Goal: Check status: Check status

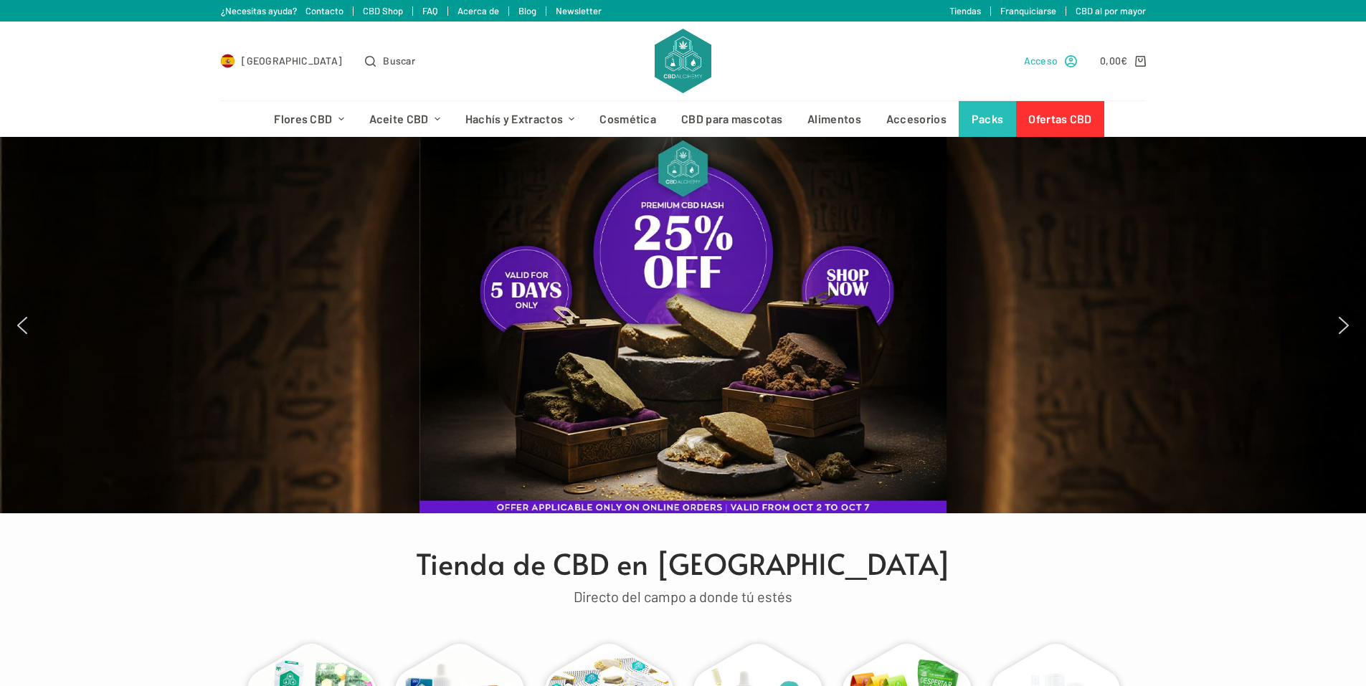
click at [1033, 61] on span "Acceso" at bounding box center [1041, 60] width 34 height 16
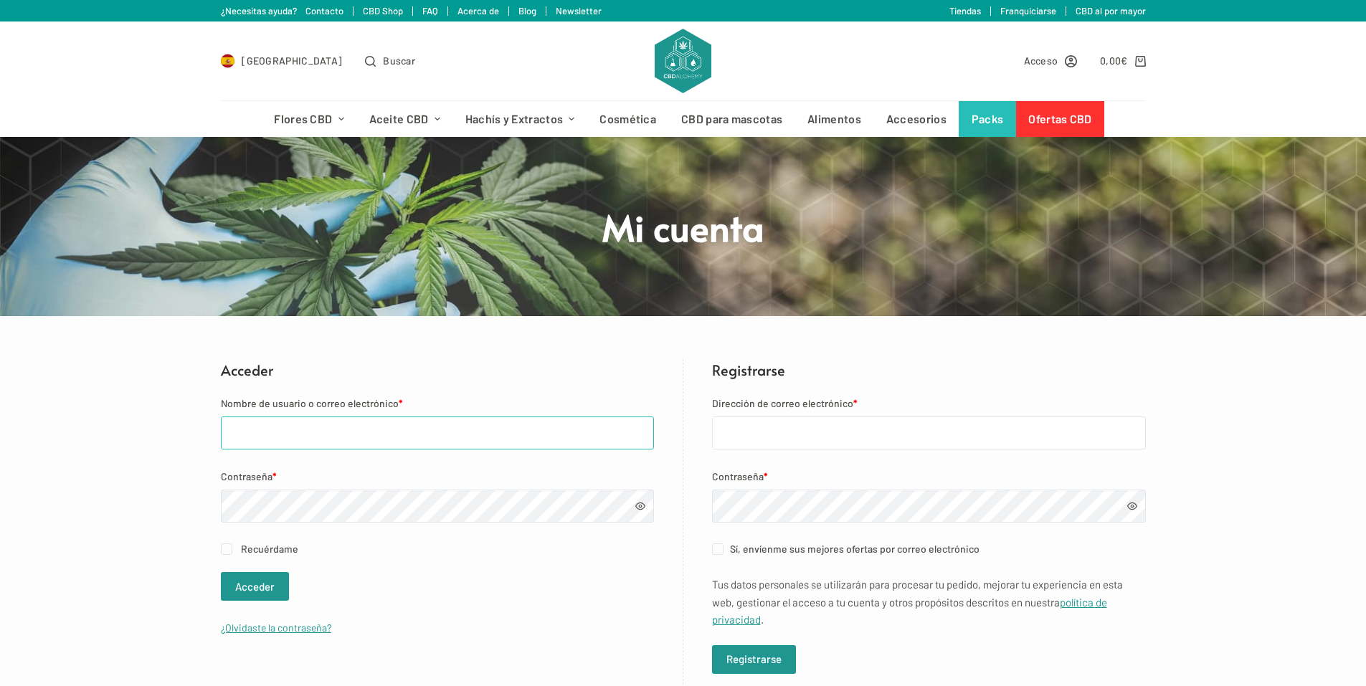
click at [275, 438] on input "Nombre de usuario o correo electrónico *" at bounding box center [437, 433] width 433 height 33
type input "[EMAIL_ADDRESS][DOMAIN_NAME]"
click at [265, 581] on button "Acceder" at bounding box center [255, 586] width 68 height 29
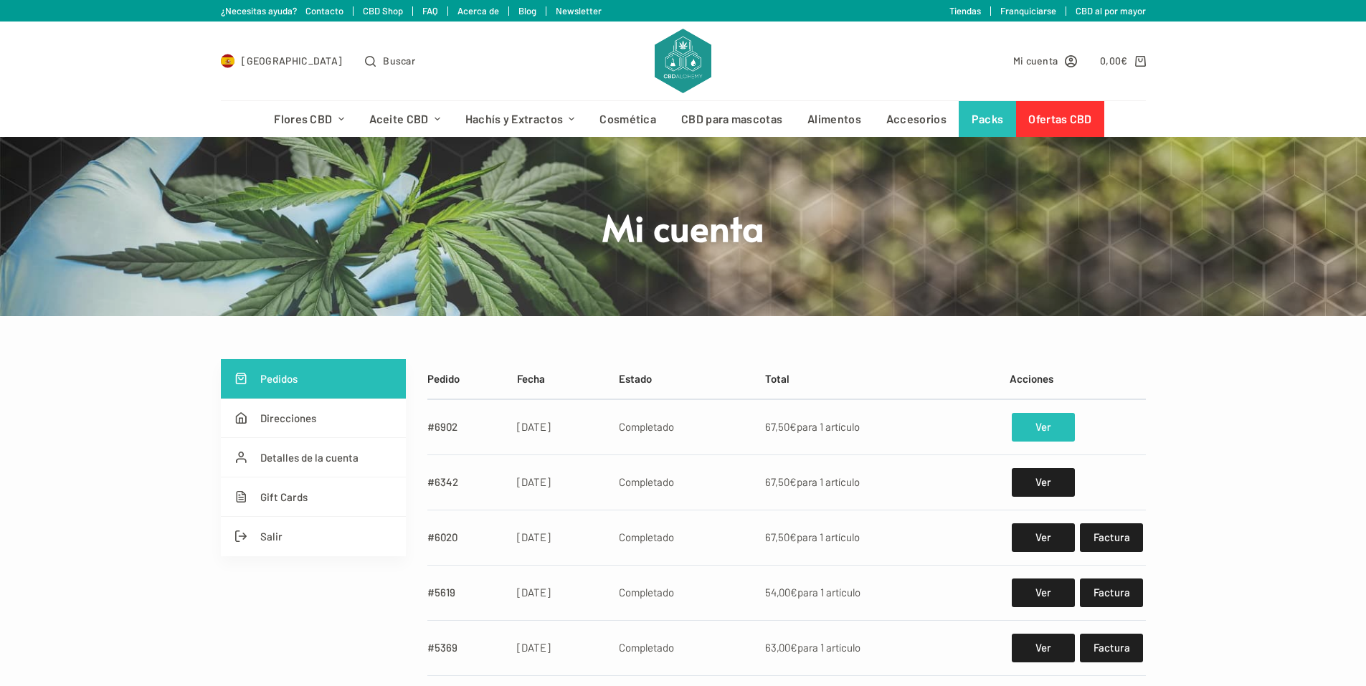
click at [1043, 426] on link "Ver" at bounding box center [1043, 427] width 62 height 29
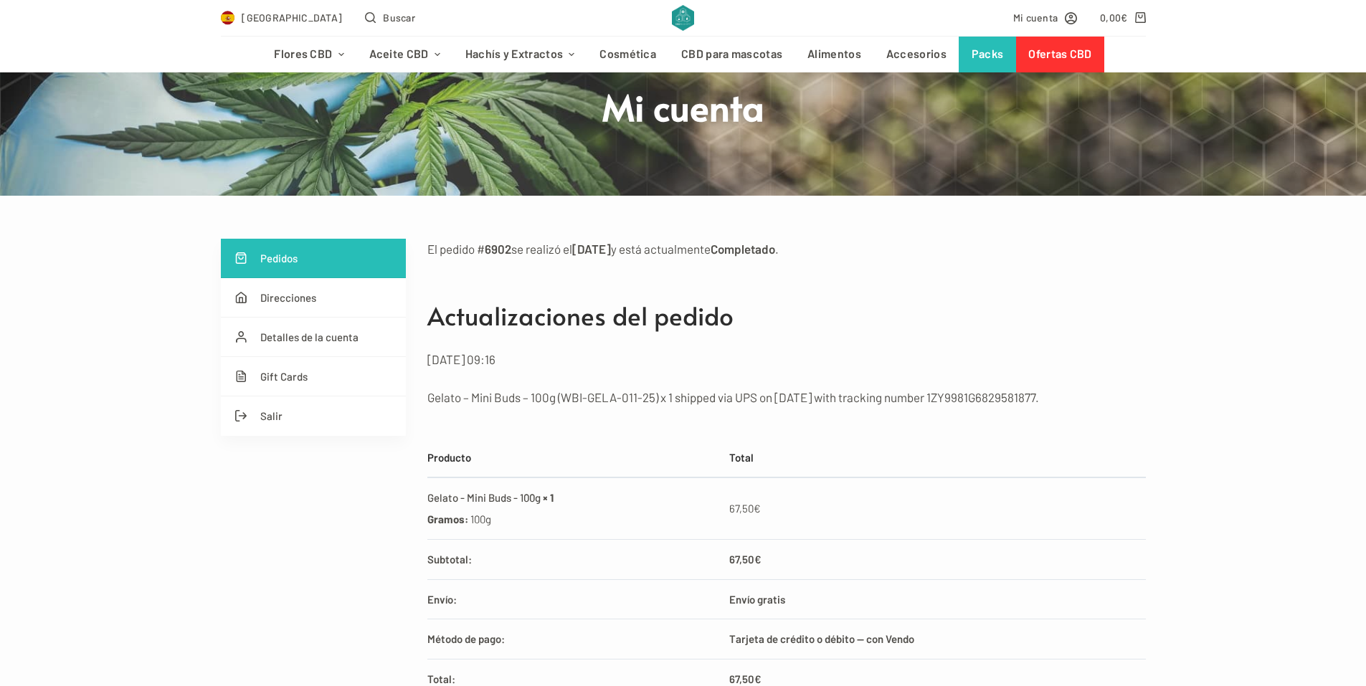
scroll to position [72, 0]
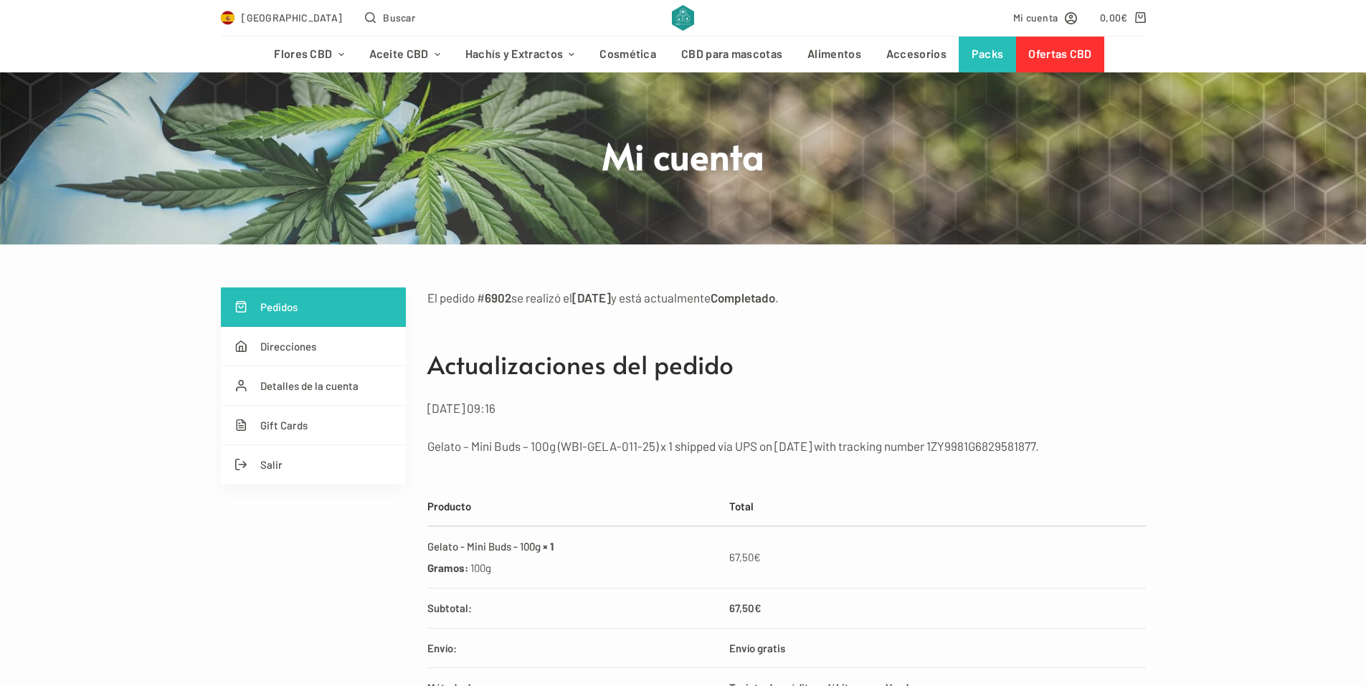
drag, startPoint x: 954, startPoint y: 448, endPoint x: 1063, endPoint y: 446, distance: 108.3
click at [1063, 446] on p "Gelato – Mini Buds – 100g (WBI-GELA-011-25) x 1 shipped via UPS on [DATE] with …" at bounding box center [786, 446] width 718 height 20
copy p "1ZY9981G6829581877"
